Goal: Task Accomplishment & Management: Use online tool/utility

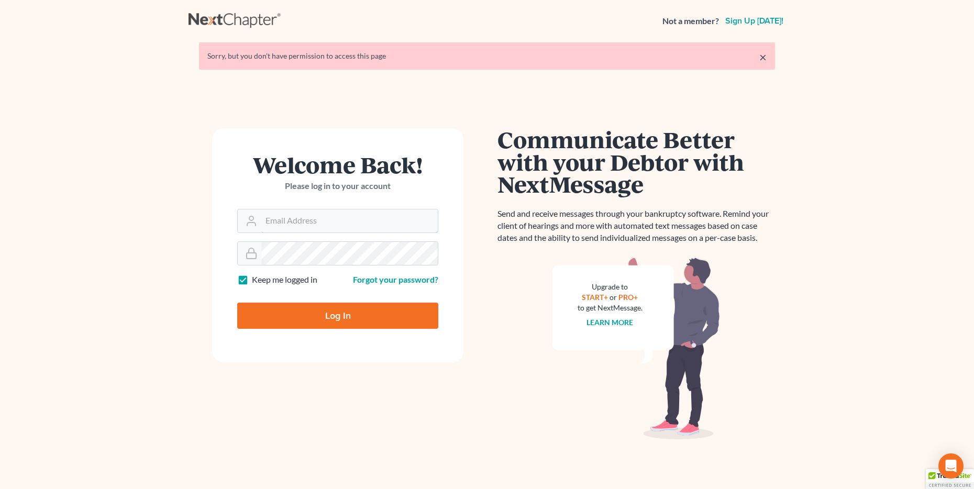
type input "[EMAIL_ADDRESS][DOMAIN_NAME]"
click at [266, 311] on input "Log In" at bounding box center [337, 316] width 201 height 26
type input "Thinking..."
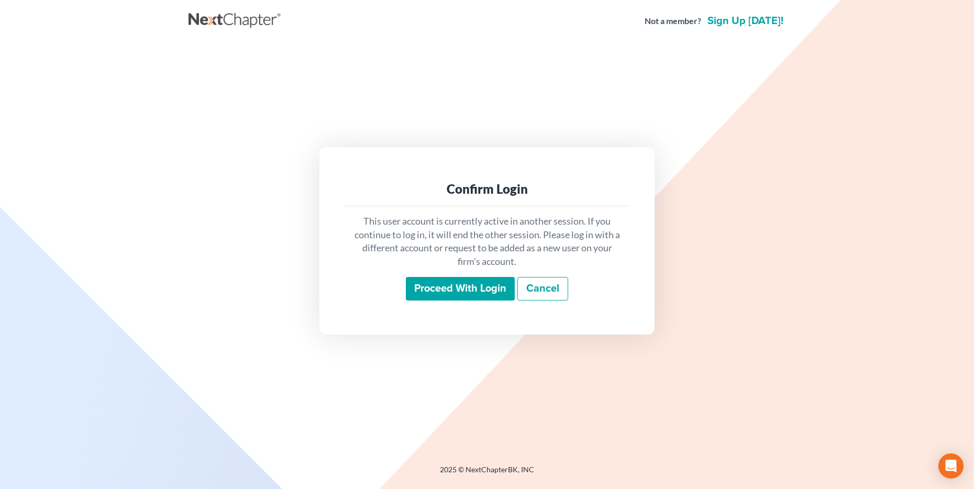
click at [441, 286] on input "Proceed with login" at bounding box center [460, 289] width 109 height 24
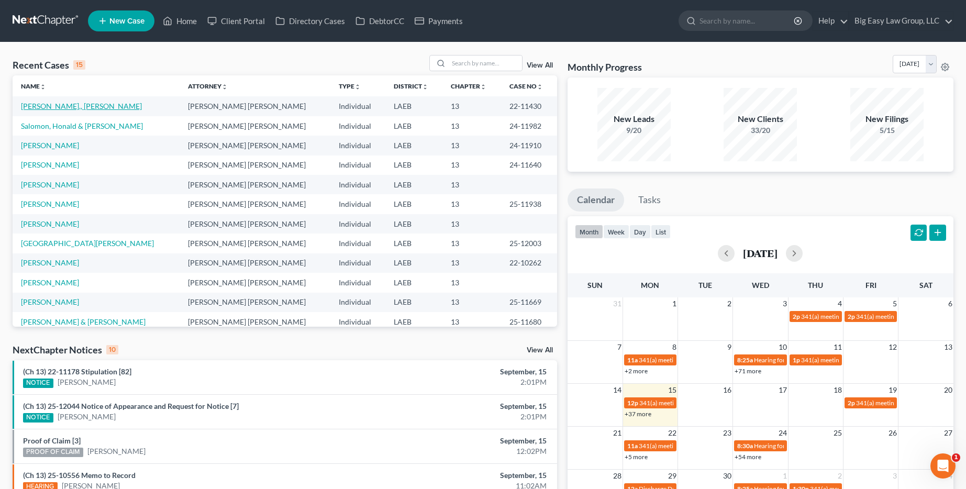
click at [48, 107] on link "[PERSON_NAME]., [PERSON_NAME]" at bounding box center [81, 106] width 121 height 9
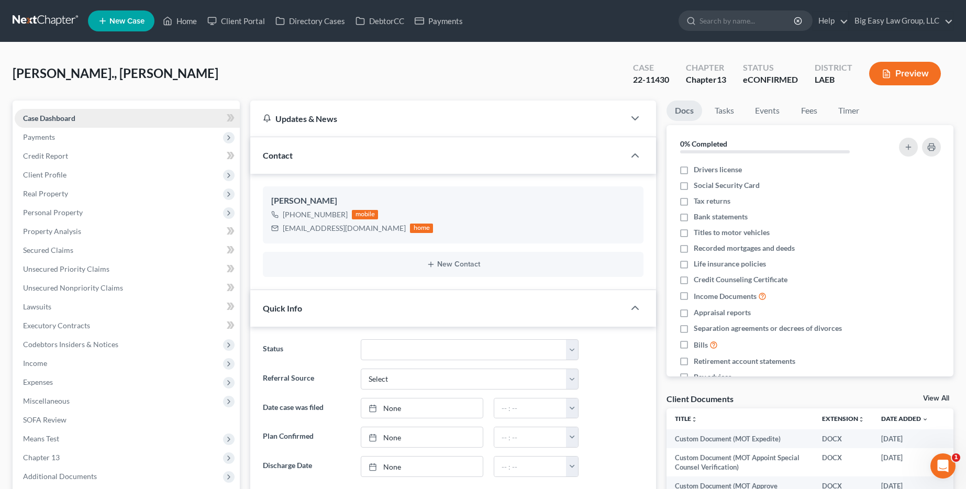
scroll to position [1021, 0]
click at [167, 26] on icon at bounding box center [167, 21] width 9 height 13
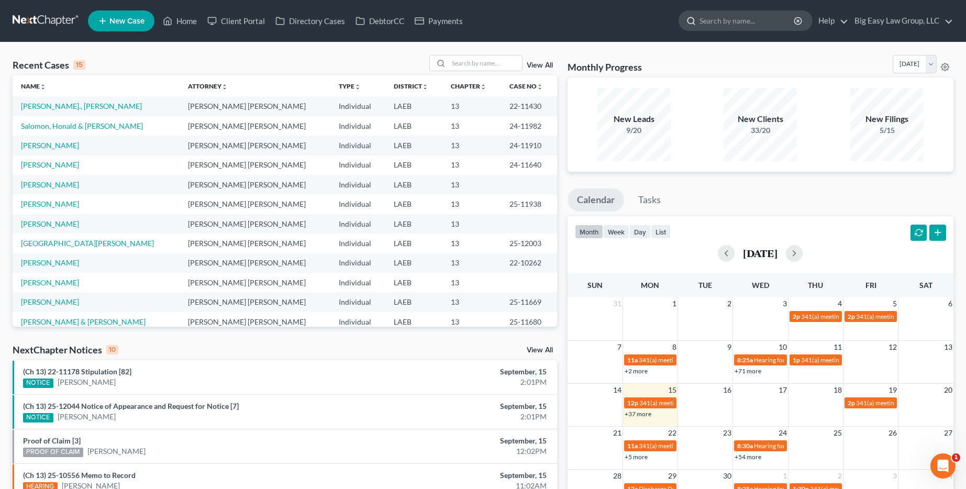
click at [772, 19] on input "search" at bounding box center [748, 20] width 96 height 19
click at [172, 18] on icon at bounding box center [167, 21] width 9 height 13
